Goal: Transaction & Acquisition: Obtain resource

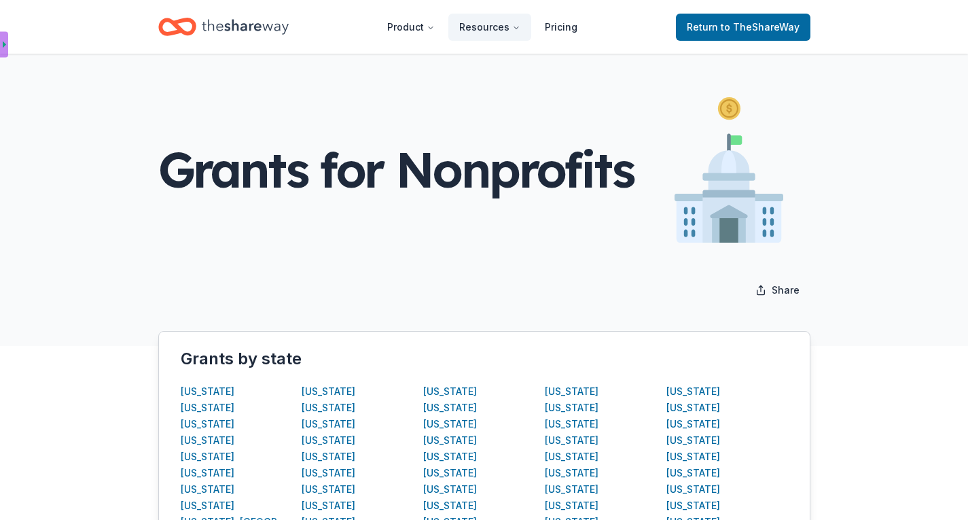
click at [964, 157] on div "Grants for Nonprofits" at bounding box center [484, 200] width 968 height 292
click at [564, 28] on link "Pricing" at bounding box center [561, 27] width 54 height 27
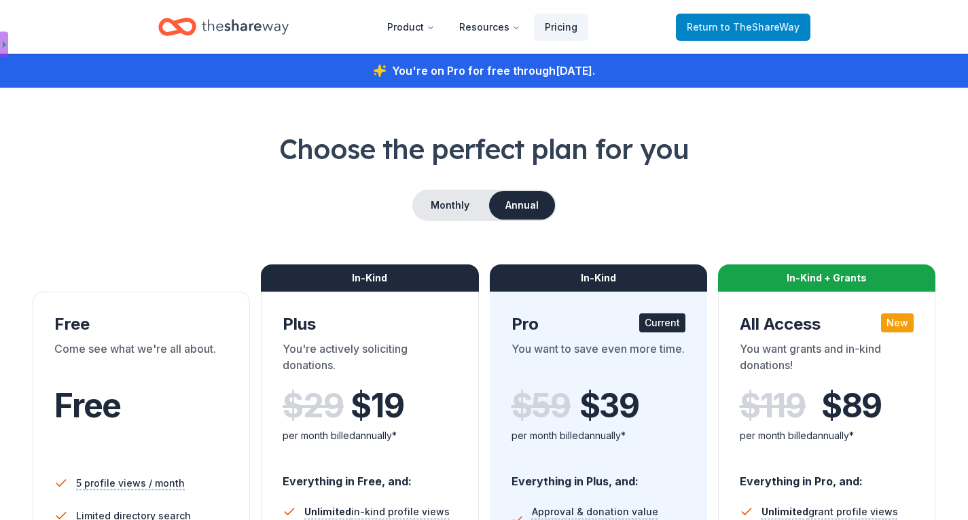
click at [740, 23] on span "to TheShareWay" at bounding box center [760, 27] width 79 height 12
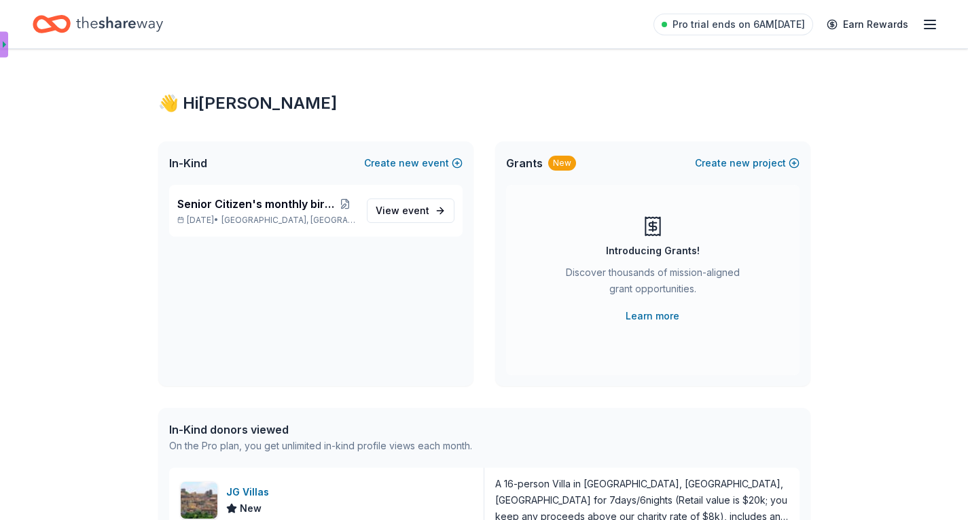
click at [80, 24] on icon "Home" at bounding box center [119, 24] width 87 height 28
click at [114, 22] on icon "Home" at bounding box center [119, 24] width 87 height 28
click at [48, 27] on icon "Home" at bounding box center [52, 24] width 38 height 32
click at [932, 21] on icon "button" at bounding box center [930, 24] width 16 height 16
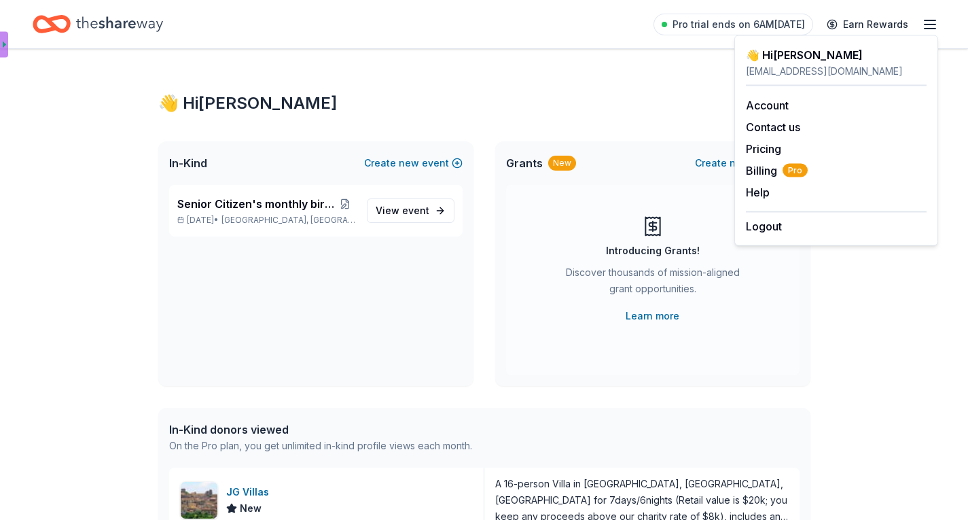
click at [896, 359] on div "👋 Hi [PERSON_NAME] In-Kind Create new event Senior Citizen's monthly birthday b…" at bounding box center [484, 523] width 968 height 949
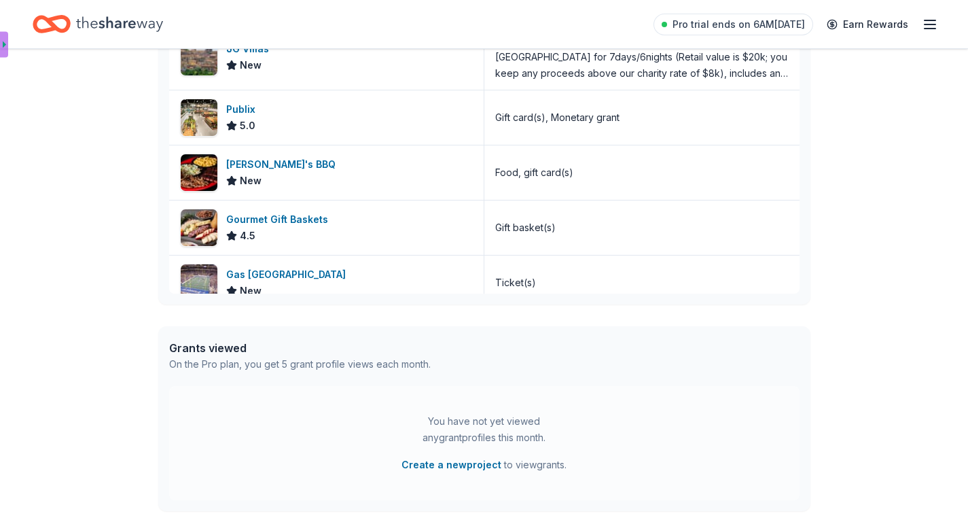
scroll to position [442, 0]
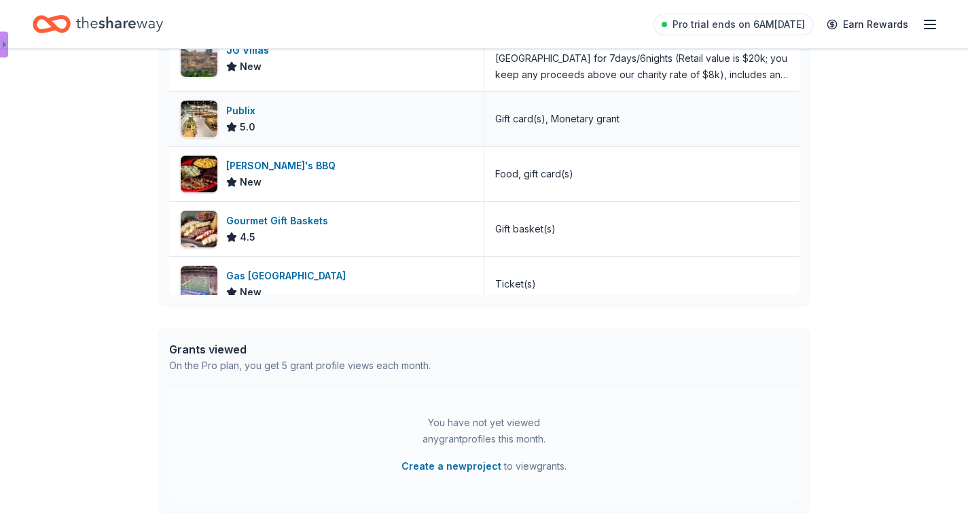
click at [255, 118] on div "Publix" at bounding box center [243, 111] width 35 height 16
